Goal: Browse casually

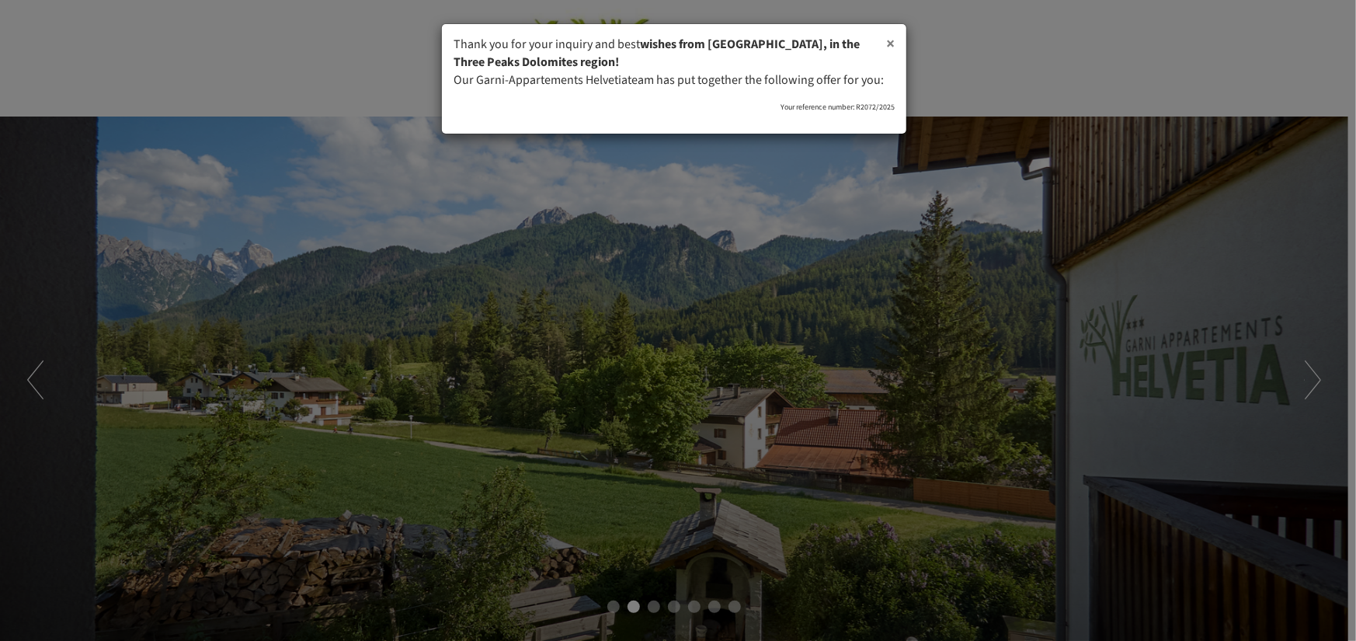
click at [893, 49] on font "×" at bounding box center [890, 43] width 9 height 23
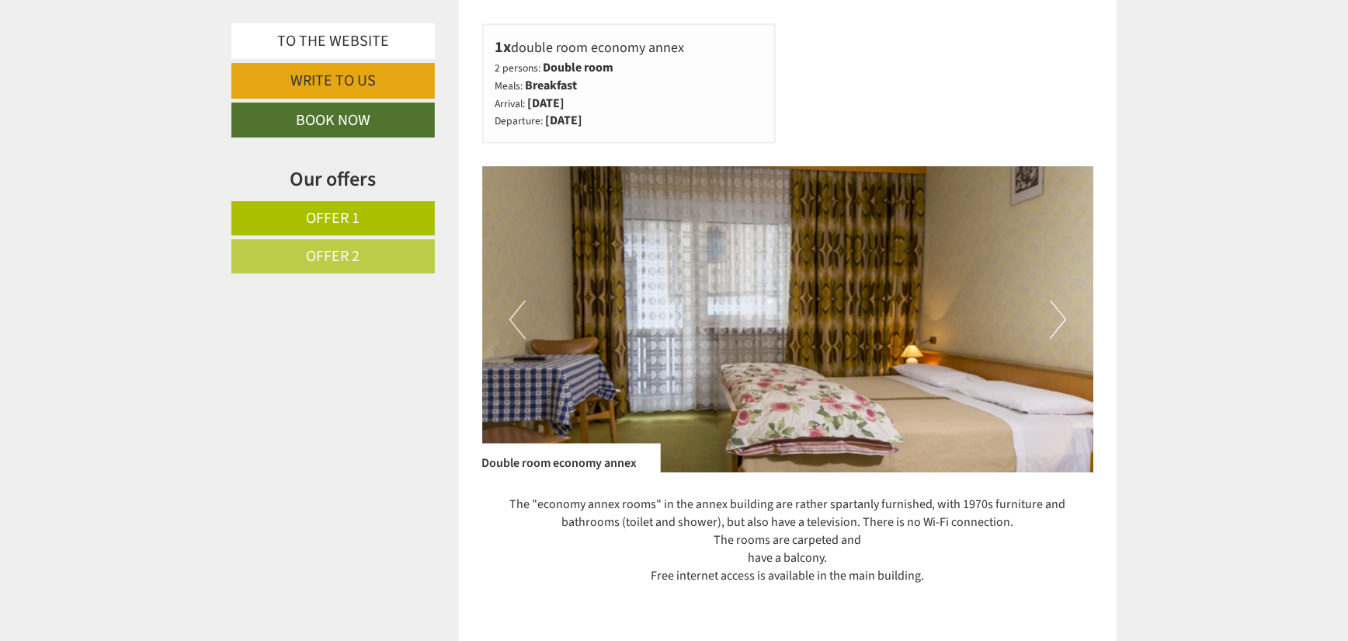
scroll to position [2019, 0]
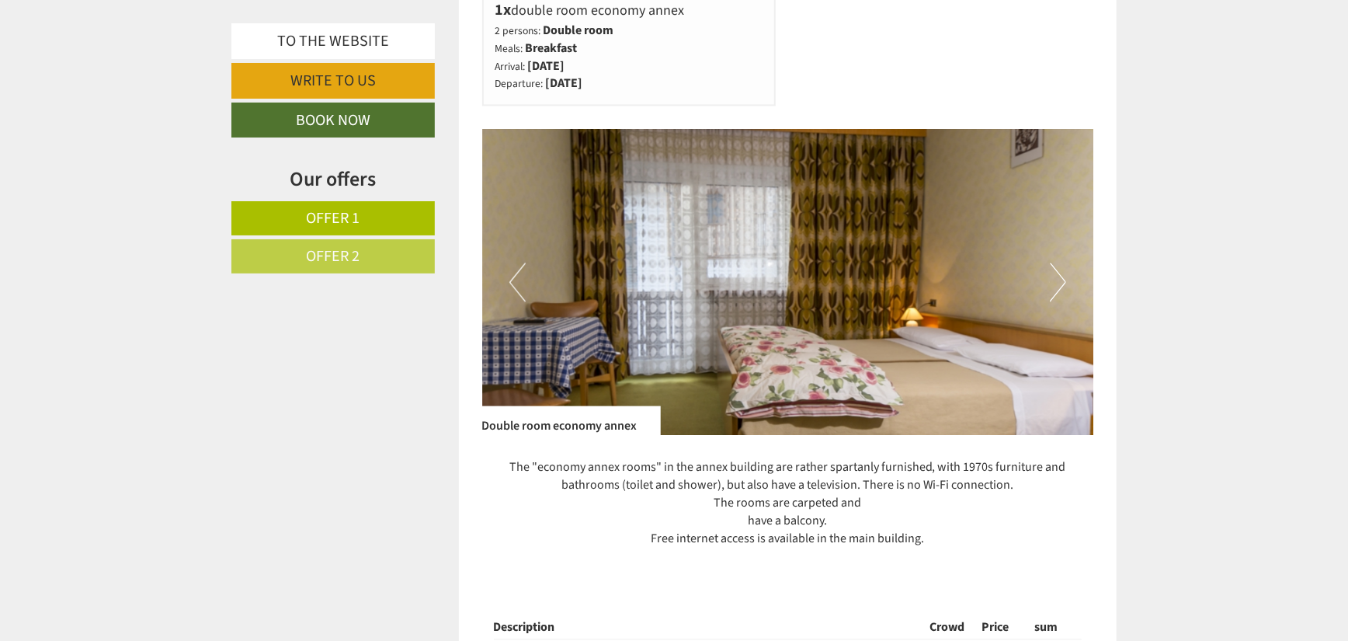
click at [1064, 279] on button "Next" at bounding box center [1058, 281] width 16 height 39
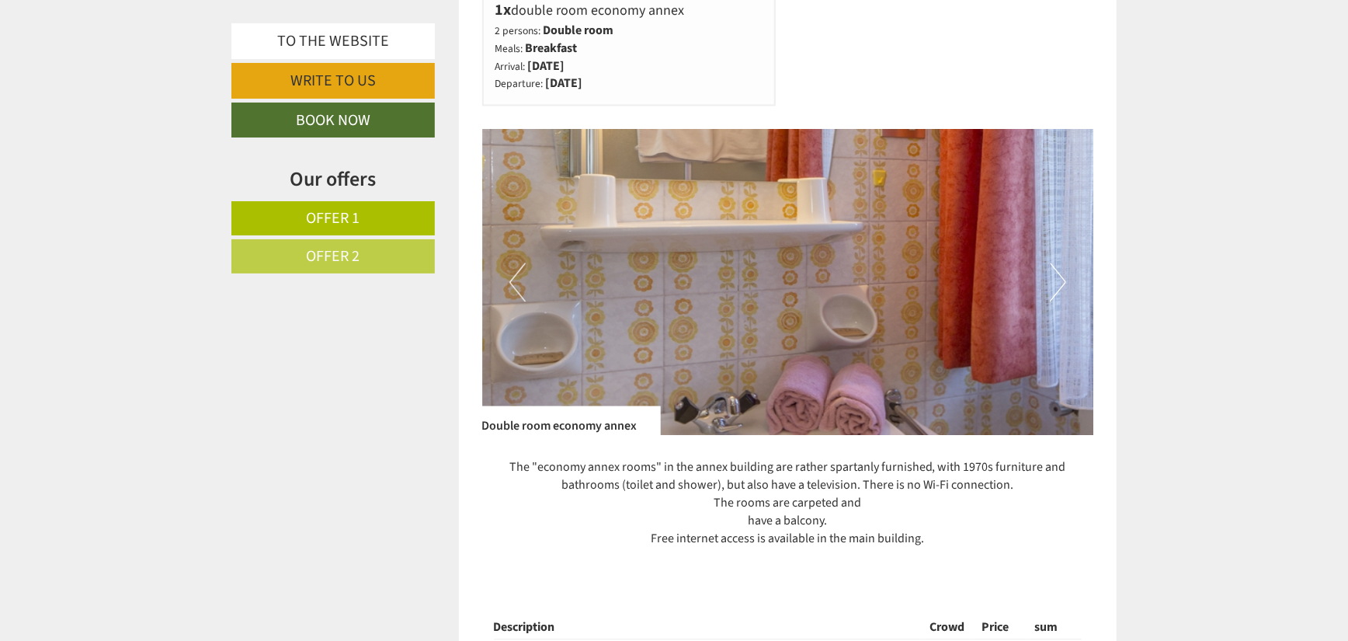
click at [1066, 280] on img at bounding box center [788, 282] width 612 height 306
click at [1062, 283] on button "Next" at bounding box center [1058, 281] width 16 height 39
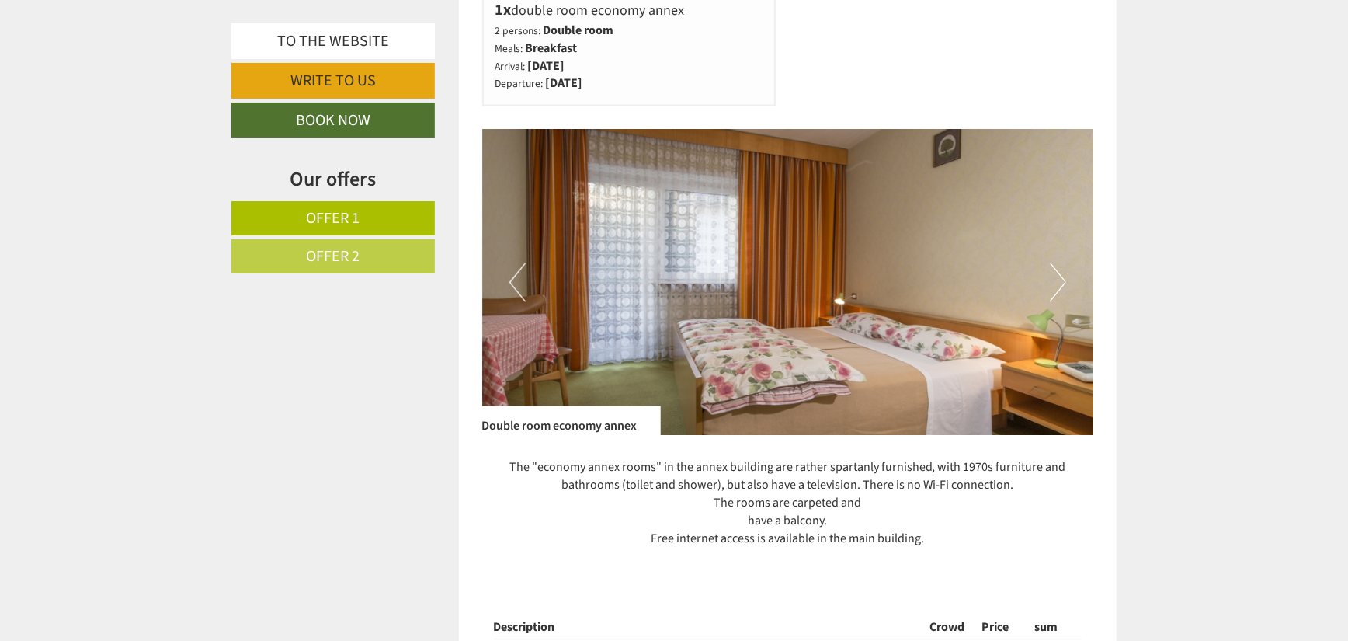
click at [1062, 281] on button "Next" at bounding box center [1058, 281] width 16 height 39
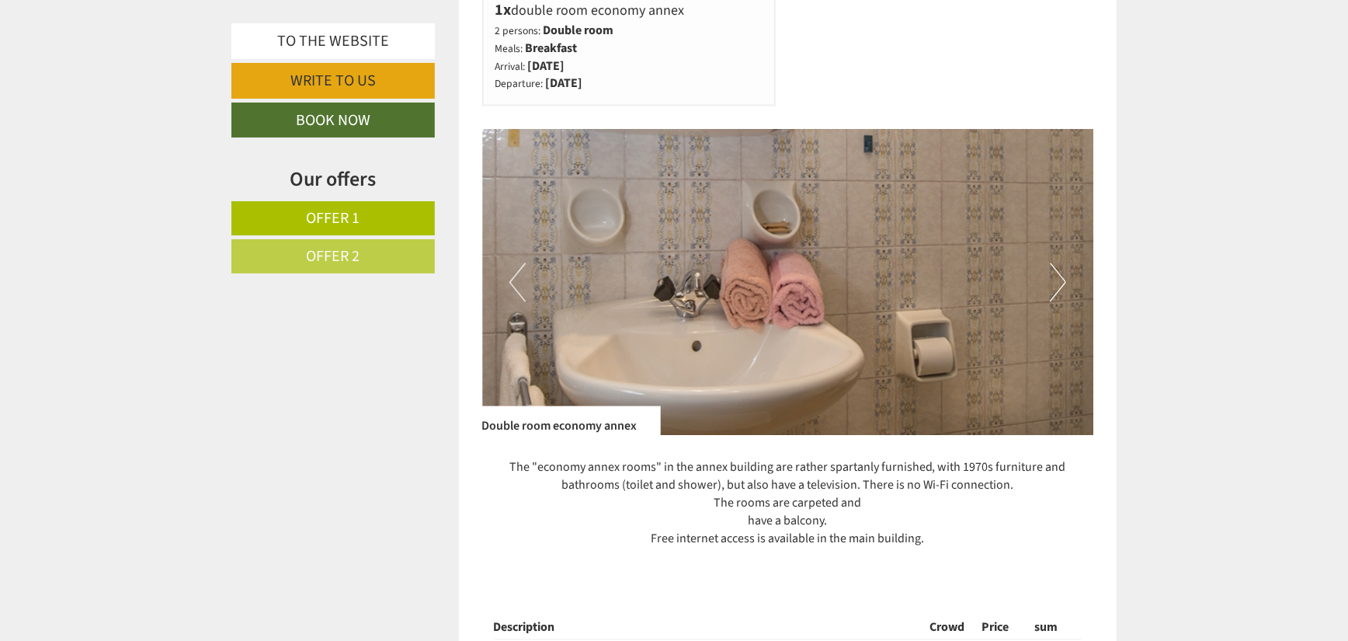
click at [1062, 281] on button "Next" at bounding box center [1058, 281] width 16 height 39
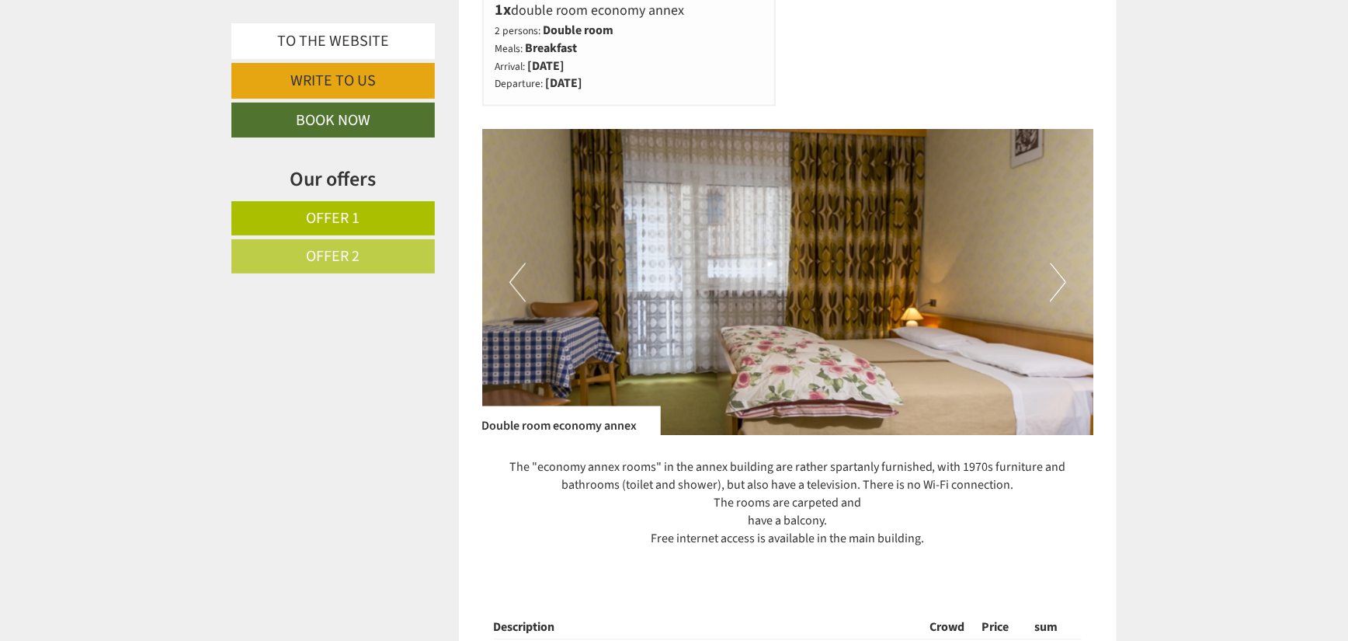
click at [1062, 281] on button "Next" at bounding box center [1058, 281] width 16 height 39
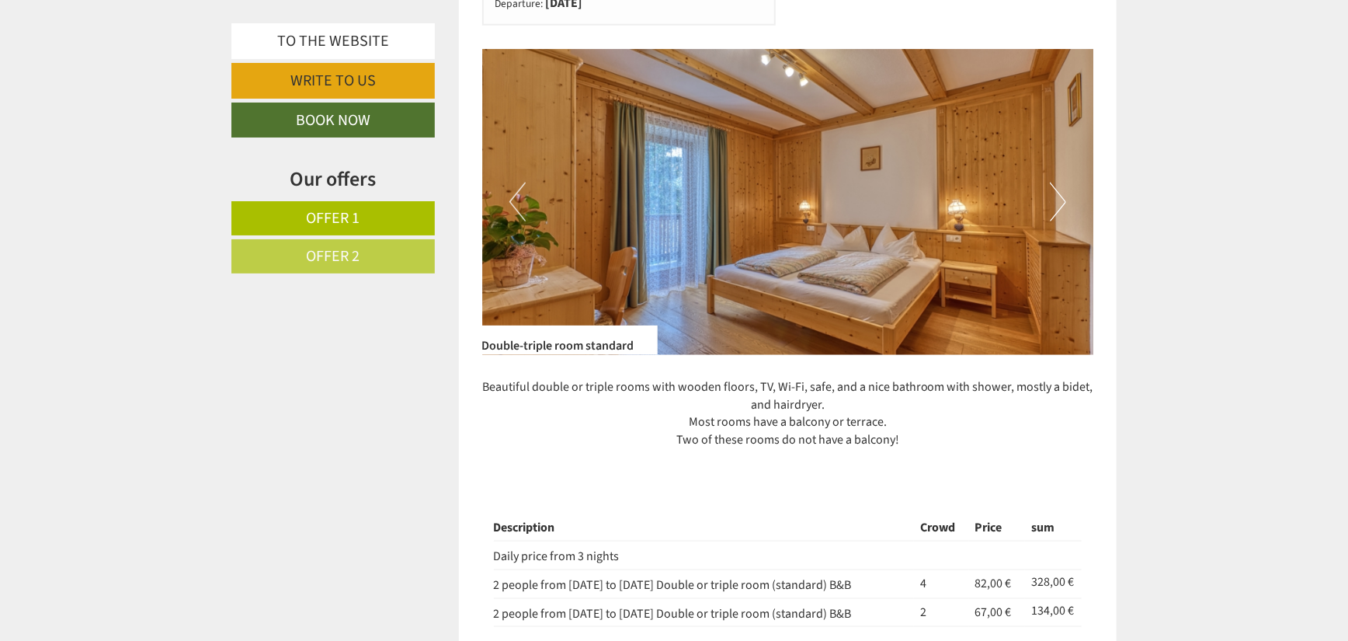
scroll to position [1010, 0]
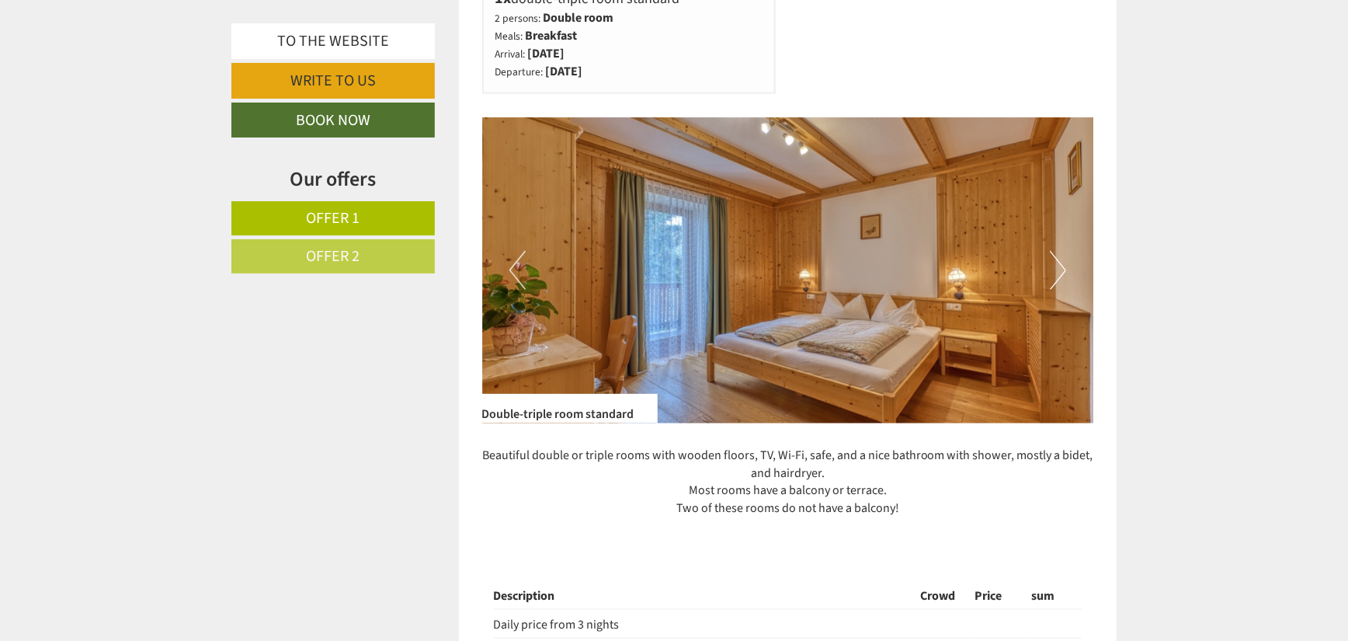
click at [1072, 271] on img at bounding box center [788, 270] width 612 height 306
click at [1064, 266] on button "Next" at bounding box center [1058, 270] width 16 height 39
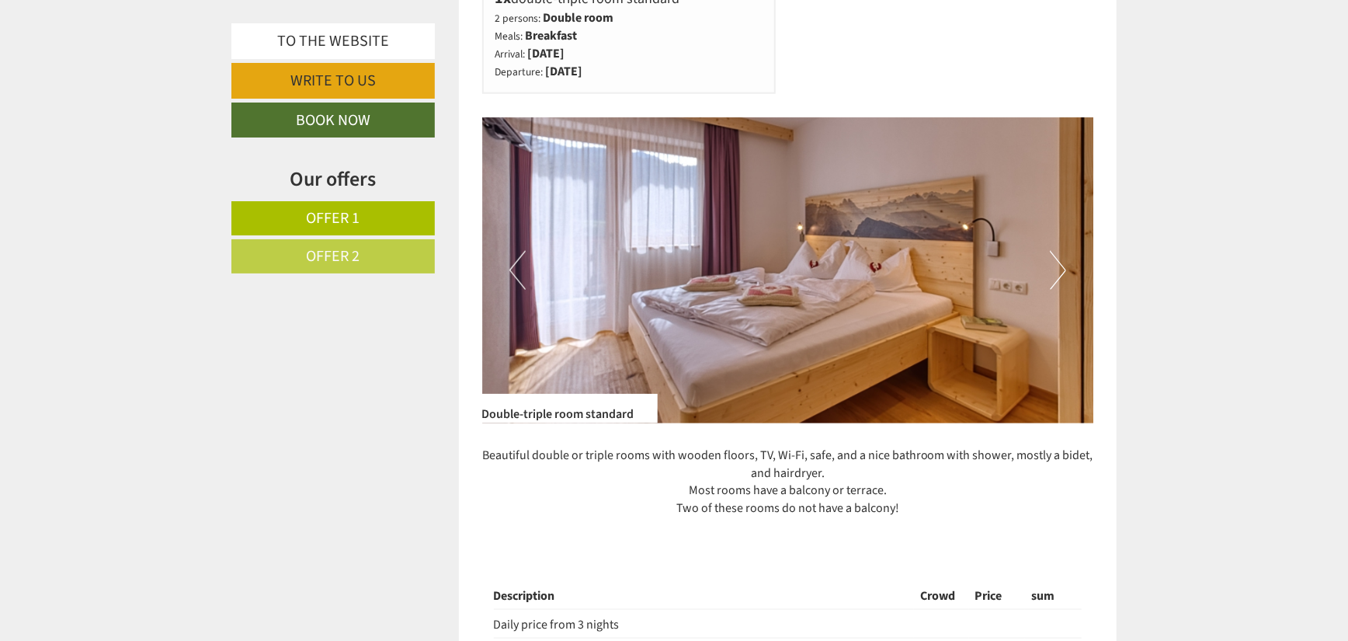
click at [1064, 266] on button "Next" at bounding box center [1058, 270] width 16 height 39
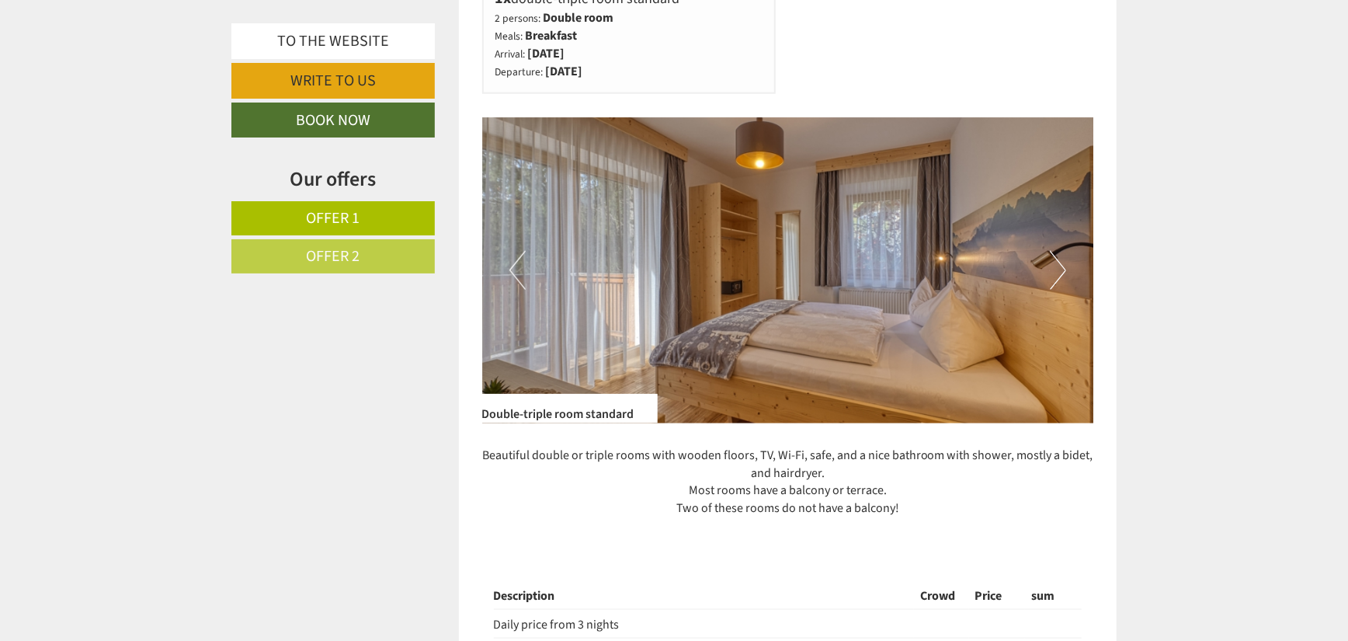
click at [1065, 266] on button "Next" at bounding box center [1058, 270] width 16 height 39
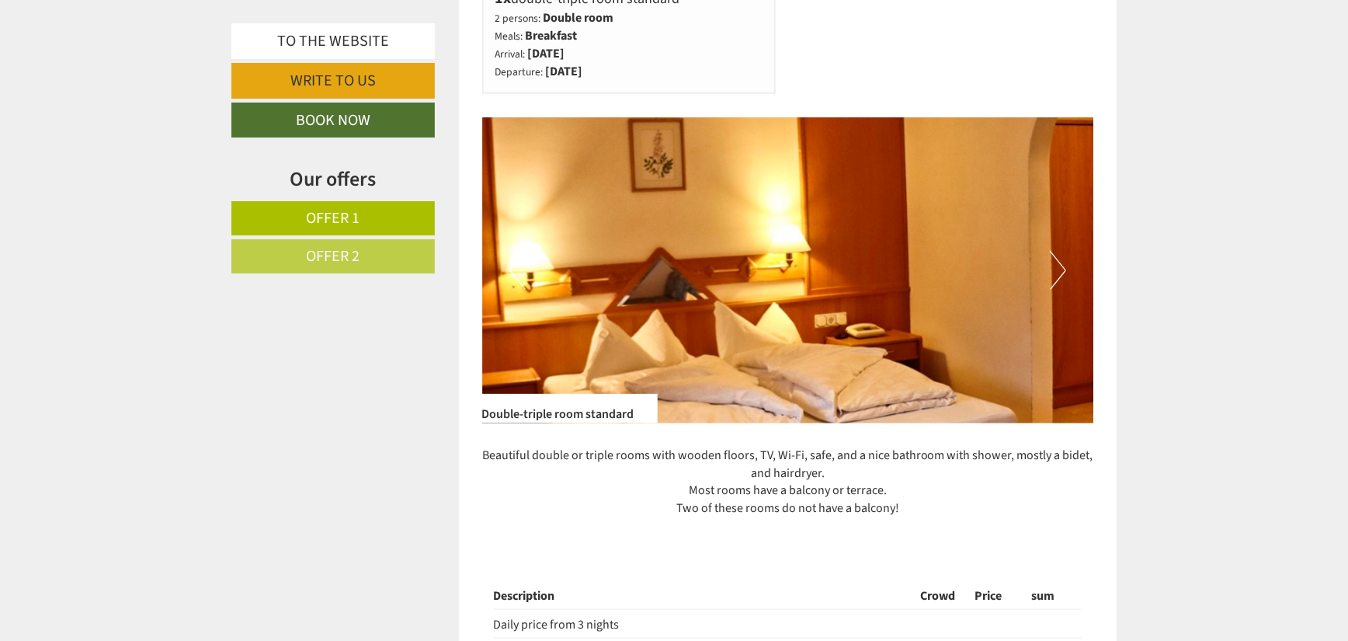
click at [1065, 265] on button "Next" at bounding box center [1058, 270] width 16 height 39
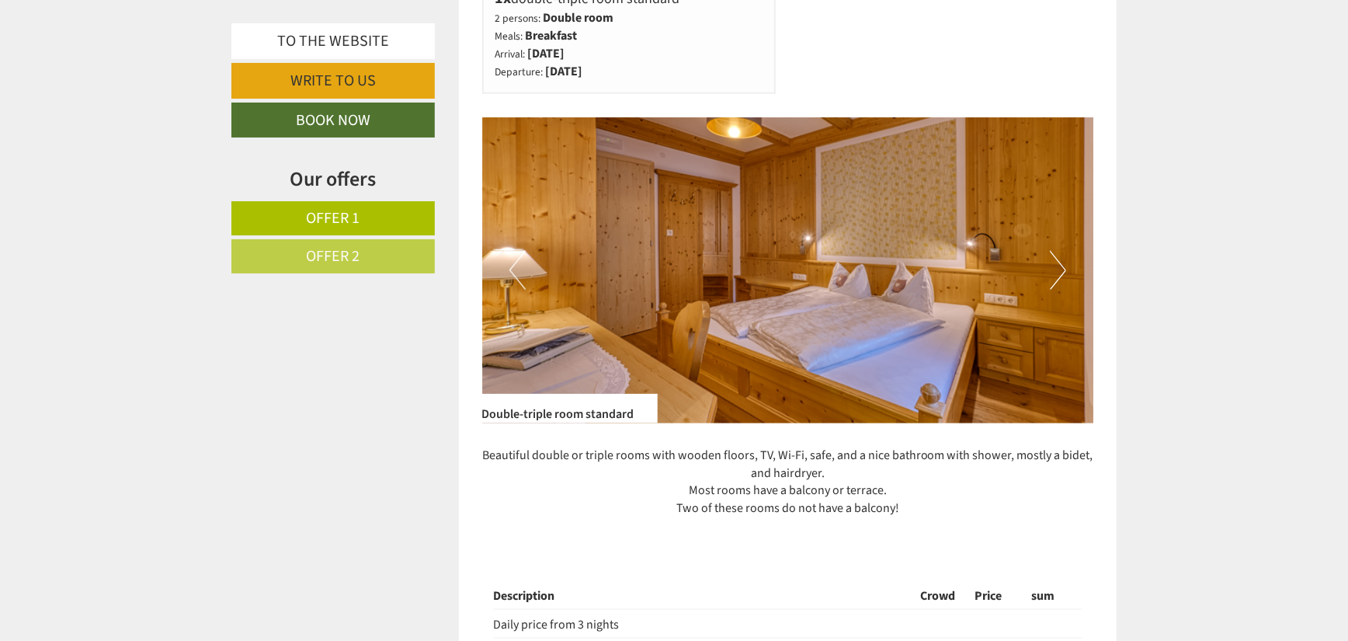
click at [1064, 264] on button "Next" at bounding box center [1058, 270] width 16 height 39
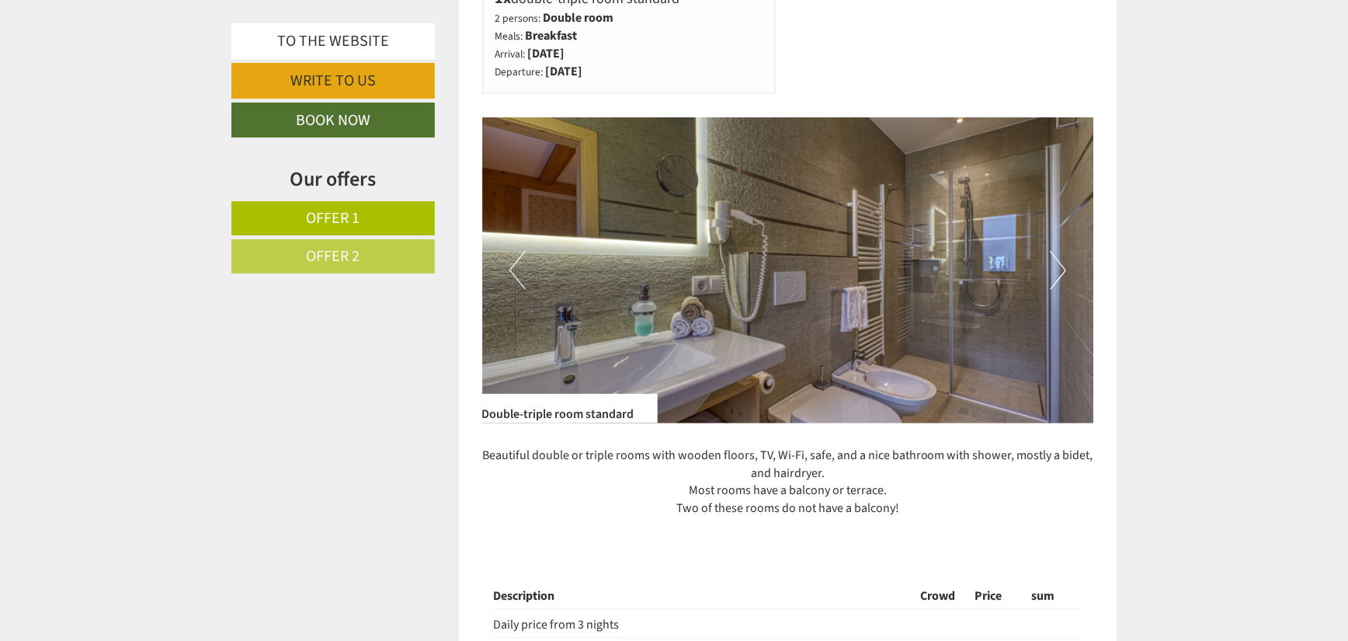
click at [1064, 263] on button "Next" at bounding box center [1058, 270] width 16 height 39
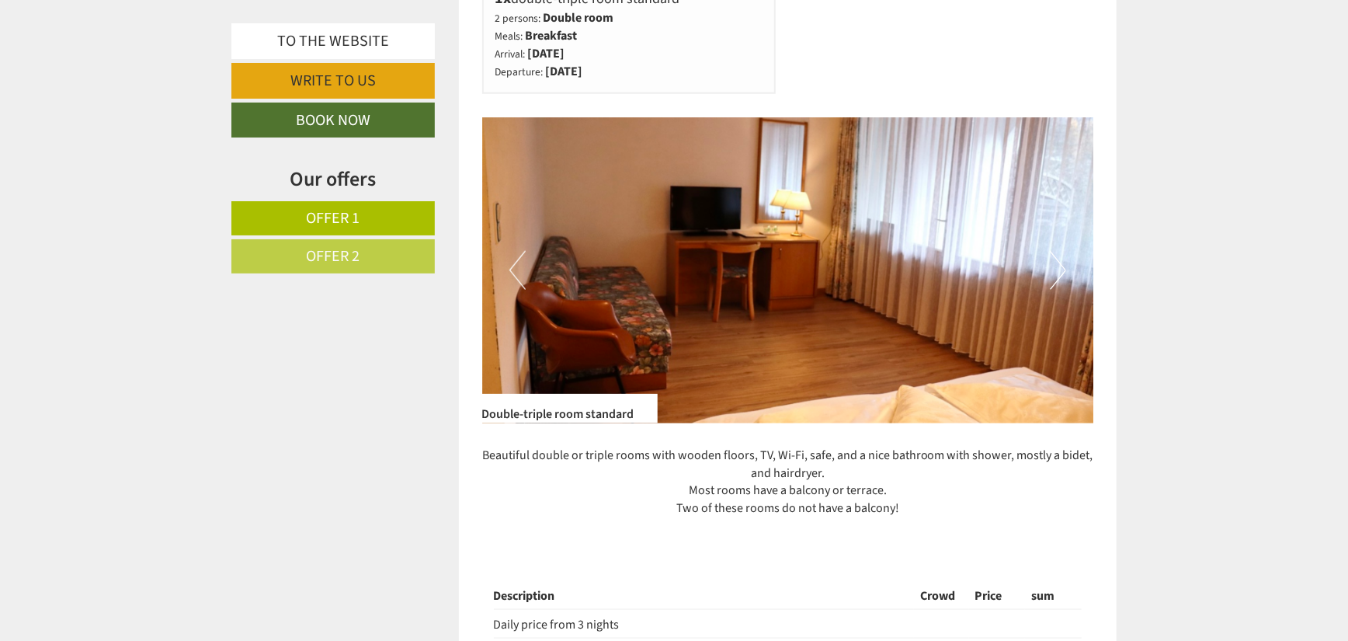
click at [1062, 261] on button "Next" at bounding box center [1058, 270] width 16 height 39
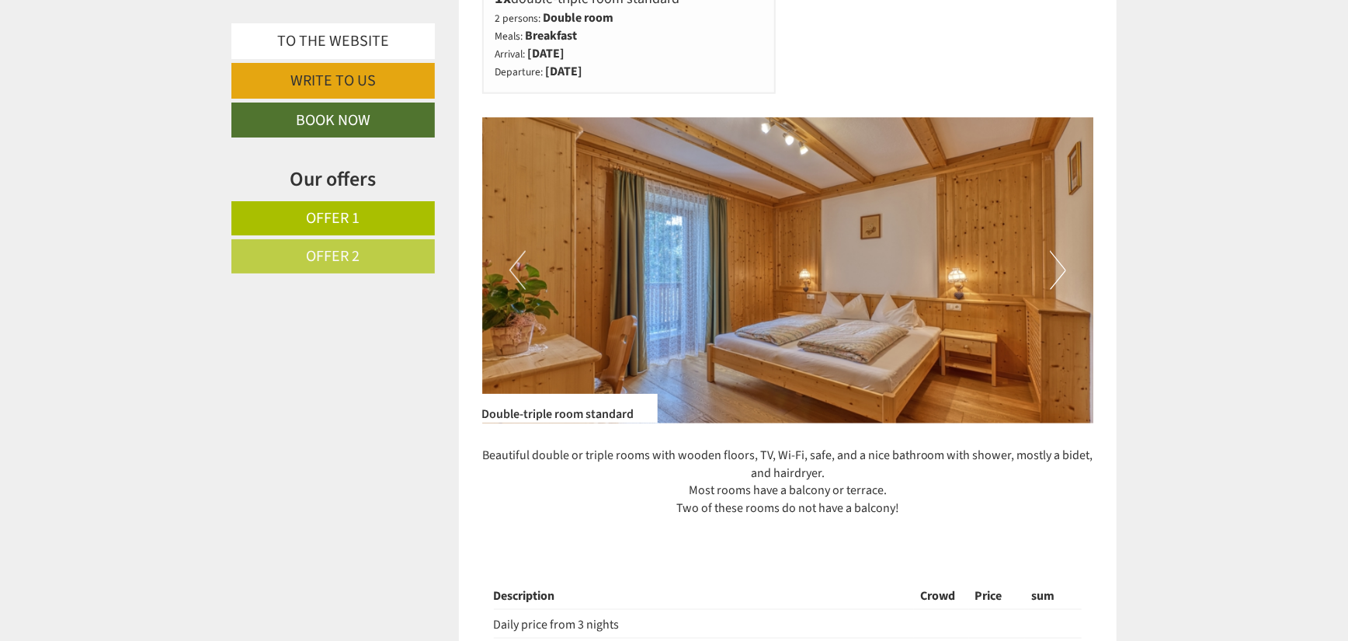
click at [1061, 260] on button "Next" at bounding box center [1058, 270] width 16 height 39
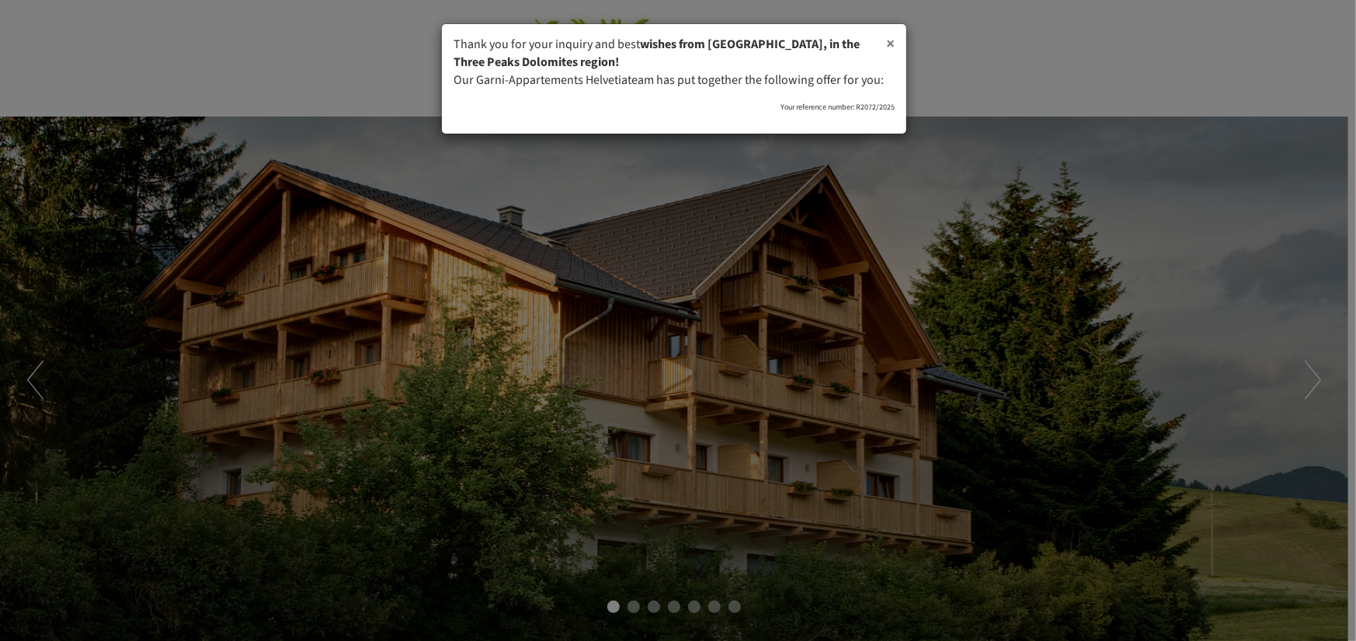
click at [892, 45] on font "×" at bounding box center [890, 43] width 9 height 23
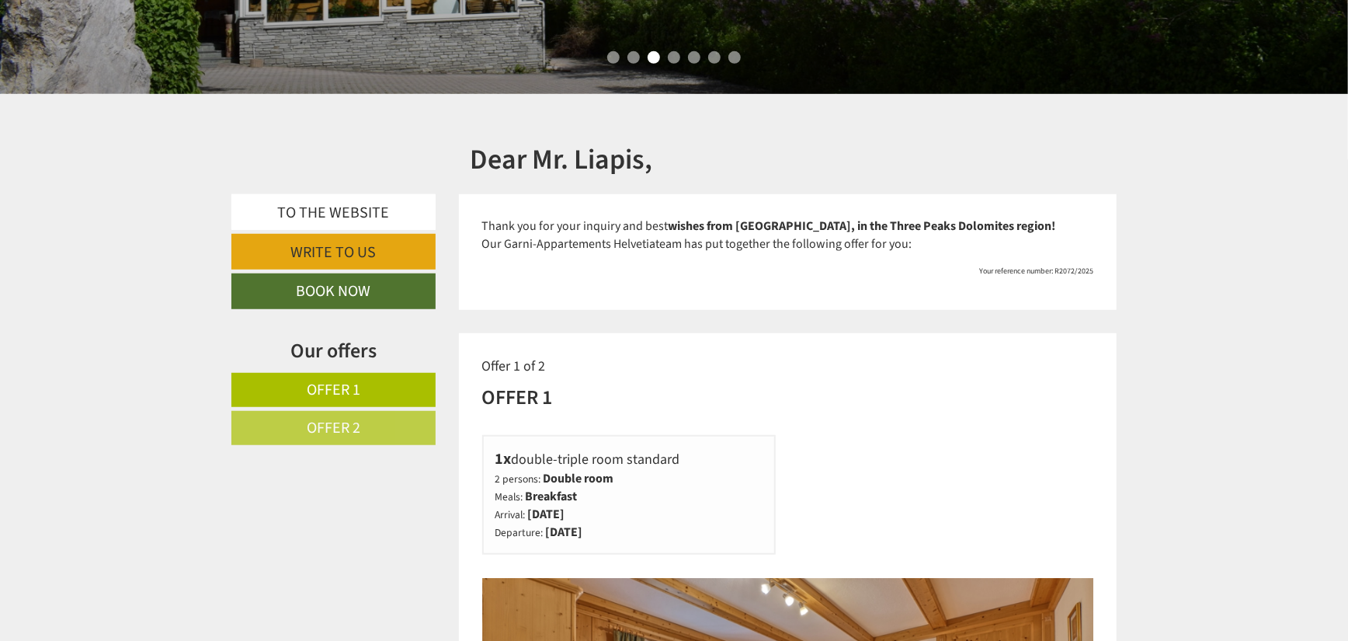
scroll to position [388, 0]
